Goal: Use online tool/utility: Use online tool/utility

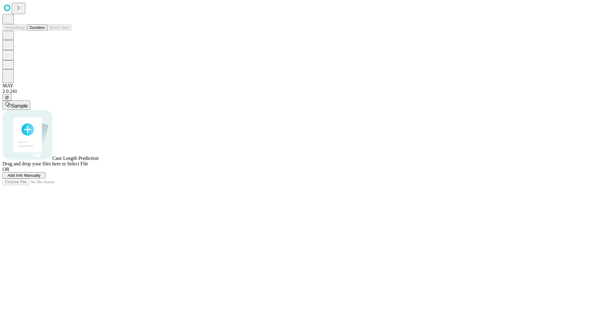
click at [41, 178] on span "Add Info Manually" at bounding box center [24, 175] width 33 height 5
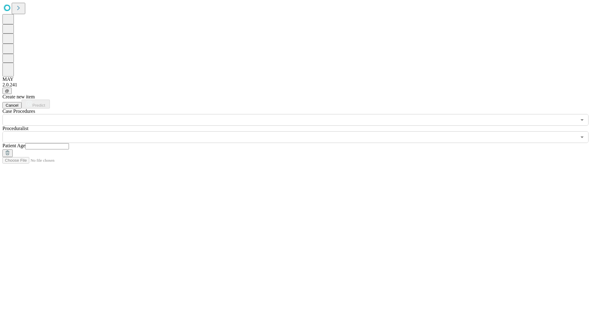
click at [69, 143] on input "text" at bounding box center [47, 146] width 44 height 6
type input "**"
click at [300, 131] on input "text" at bounding box center [289, 137] width 574 height 12
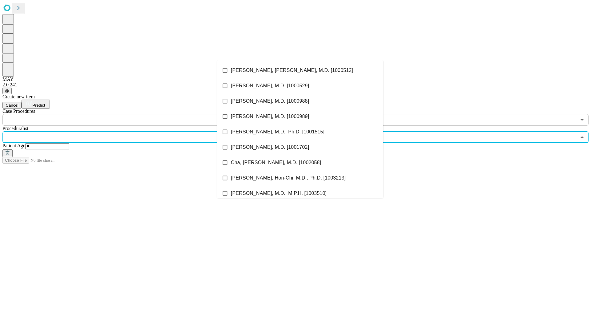
click at [300, 70] on li "[PERSON_NAME], [PERSON_NAME], M.D. [1000512]" at bounding box center [300, 70] width 166 height 15
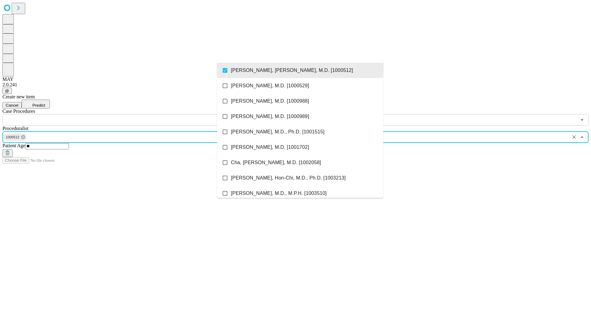
click at [129, 114] on input "text" at bounding box center [289, 120] width 574 height 12
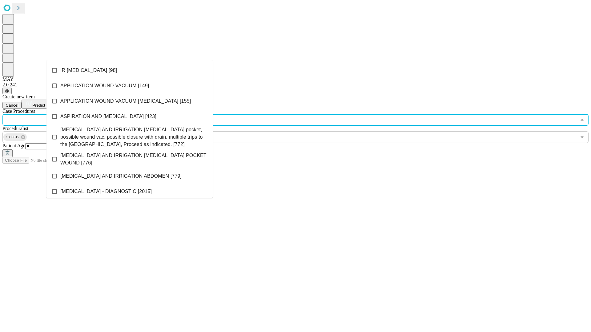
click at [130, 70] on li "IR [MEDICAL_DATA] [98]" at bounding box center [129, 70] width 166 height 15
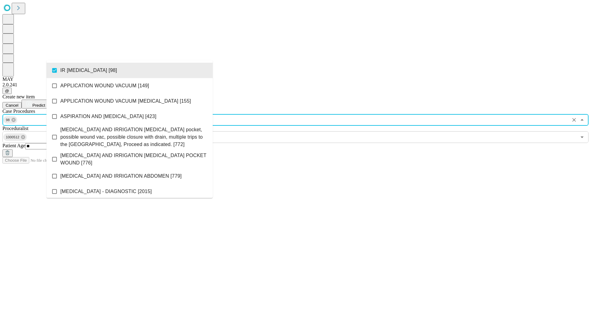
click at [45, 103] on span "Predict" at bounding box center [38, 105] width 13 height 5
